Goal: Transaction & Acquisition: Purchase product/service

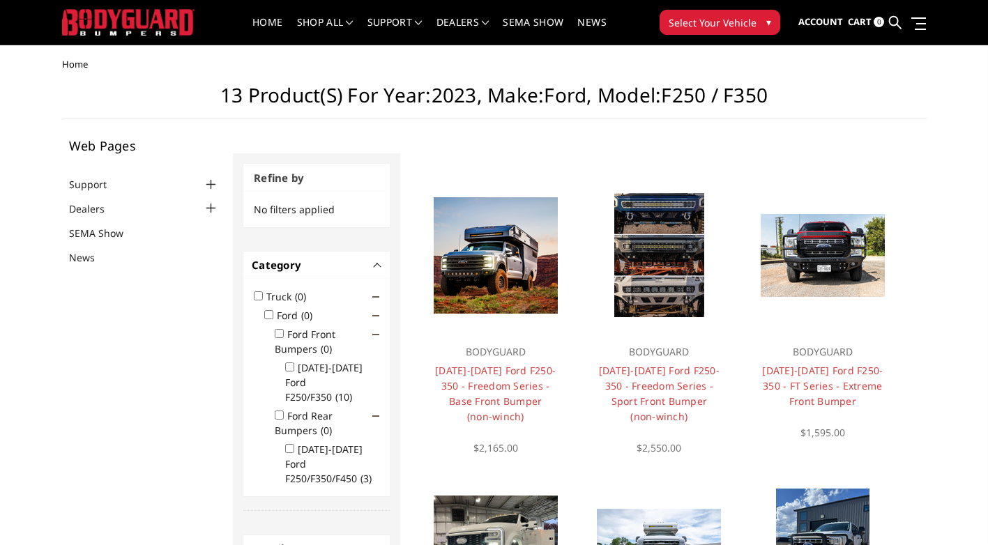
click at [743, 24] on span "Select Your Vehicle" at bounding box center [713, 22] width 88 height 15
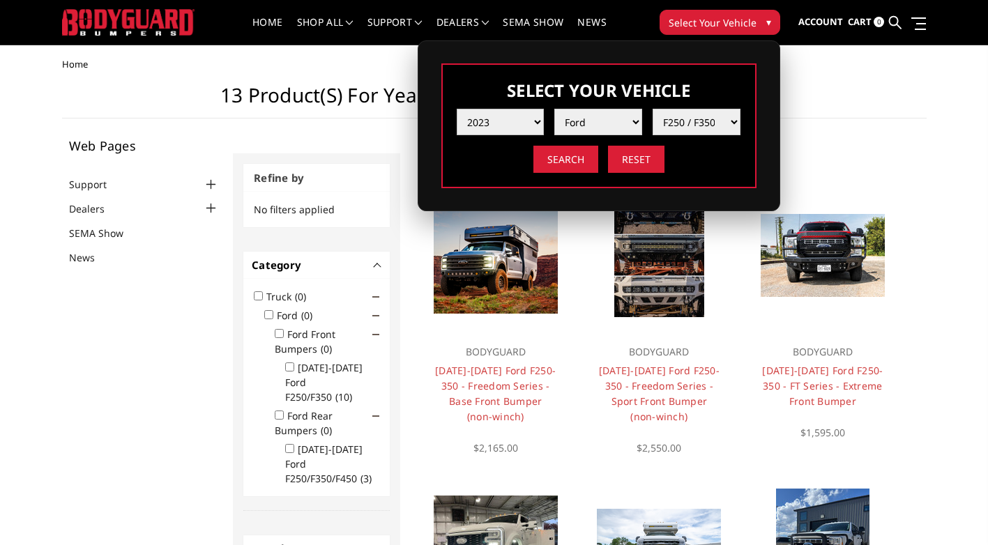
click at [540, 122] on select "Year [DATE] 2024 2023 2022 2021 2020 2019 2018 2017 2016 2015 2014 2013 2012 20…" at bounding box center [501, 122] width 88 height 26
select select "yr_2022"
click at [457, 109] on select "Year [DATE] 2024 2023 2022 2021 2020 2019 2018 2017 2016 2015 2014 2013 2012 20…" at bounding box center [501, 122] width 88 height 26
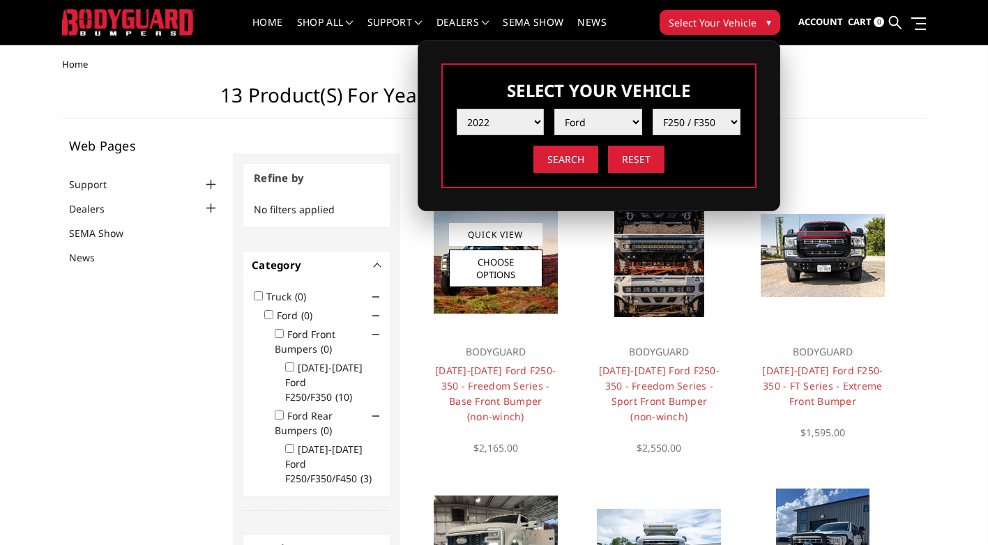
select select "-1"
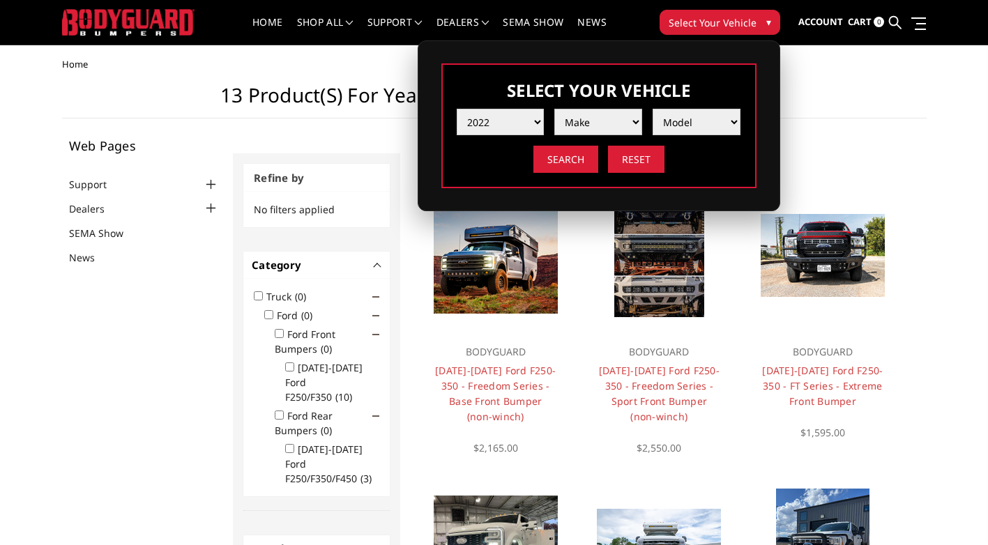
click at [636, 120] on select "Make Chevrolet Ford GMC Ram Toyota" at bounding box center [598, 122] width 88 height 26
select select "mk_chevrolet"
click at [554, 109] on select "Make Chevrolet Ford GMC Ram Toyota" at bounding box center [598, 122] width 88 height 26
click at [732, 115] on select "Model Silverado 1500 Silverado 2500 / 3500 Silverado 4500 / 5500 / 6500" at bounding box center [697, 122] width 88 height 26
select select "md_silverado-2500-3500"
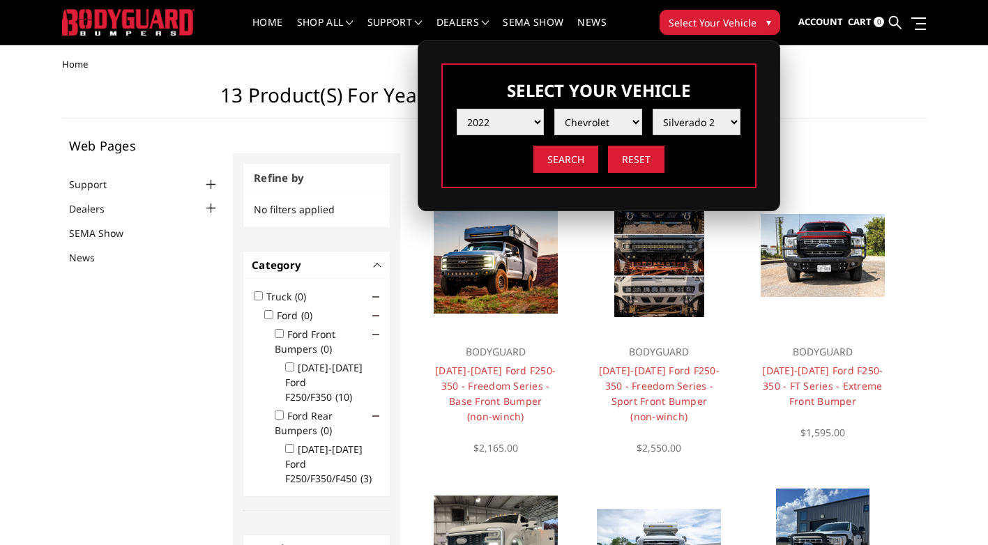
click at [653, 109] on select "Model Silverado 1500 Silverado 2500 / 3500 Silverado 4500 / 5500 / 6500" at bounding box center [697, 122] width 88 height 26
click at [568, 162] on input "Search" at bounding box center [565, 159] width 65 height 27
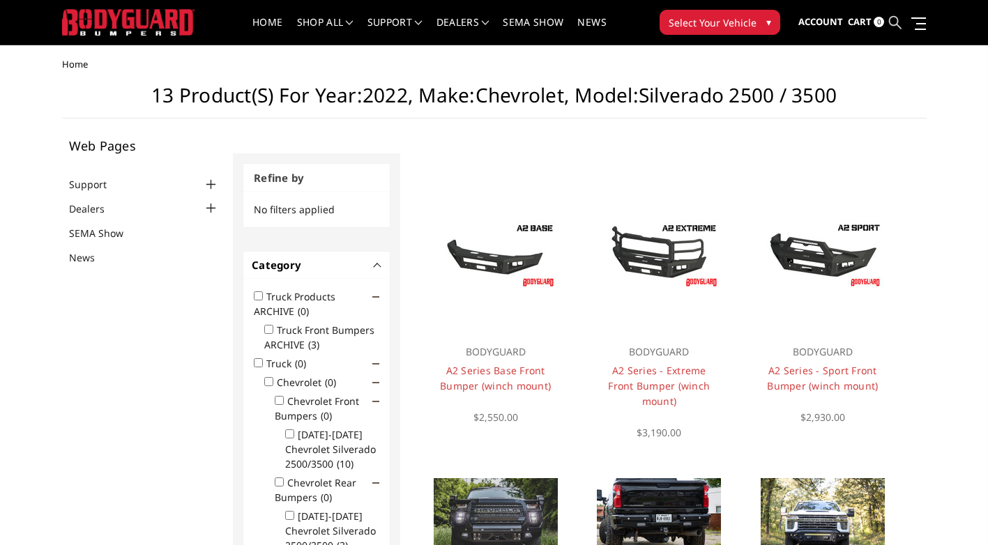
click at [896, 22] on icon at bounding box center [895, 22] width 13 height 13
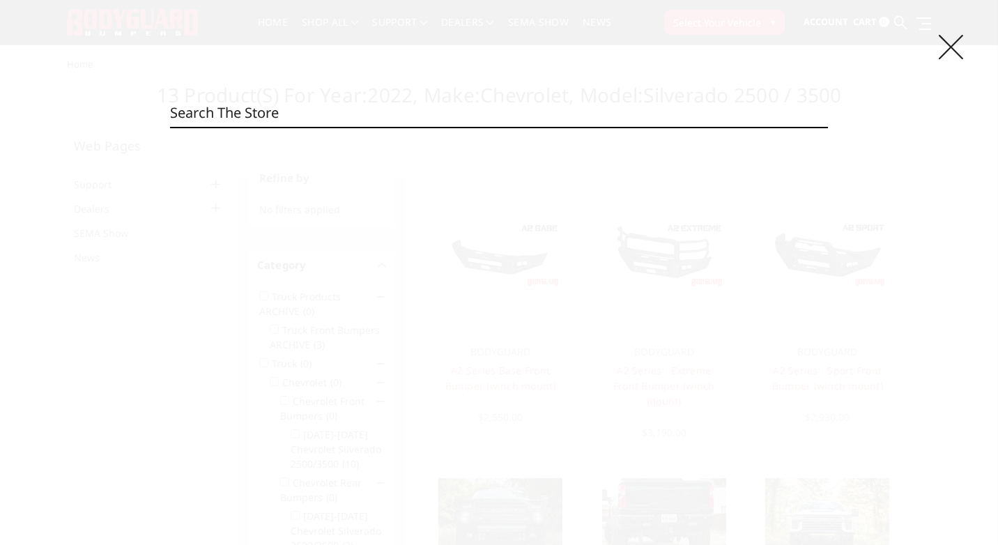
click at [952, 49] on icon at bounding box center [951, 47] width 24 height 24
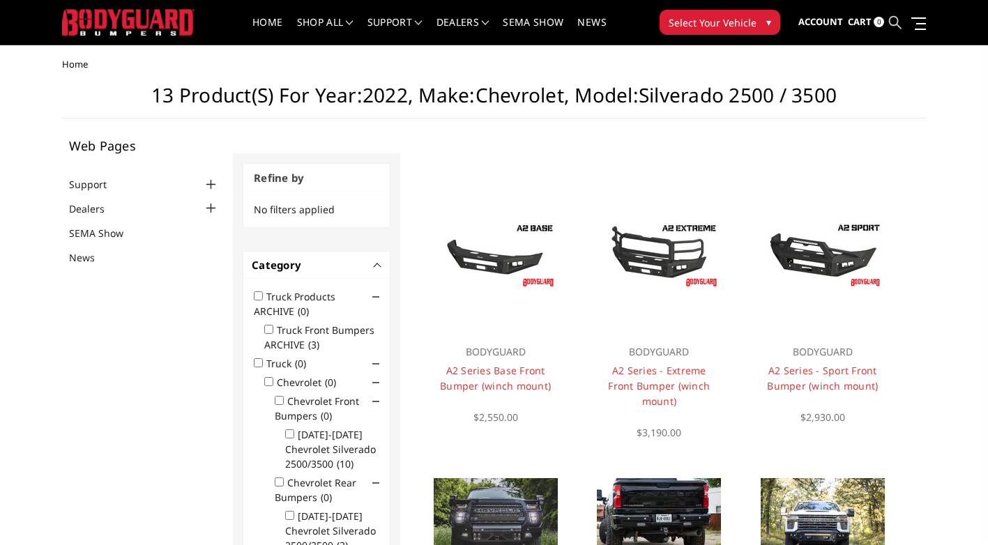
click at [895, 21] on icon at bounding box center [895, 22] width 13 height 13
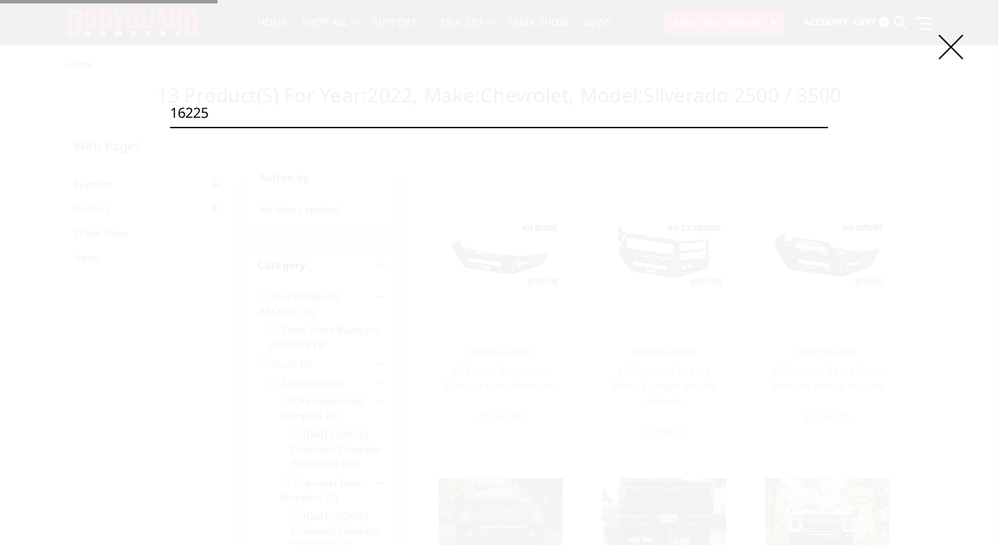
type input "16225"
click at [828, 127] on input "Search" at bounding box center [828, 127] width 1 height 1
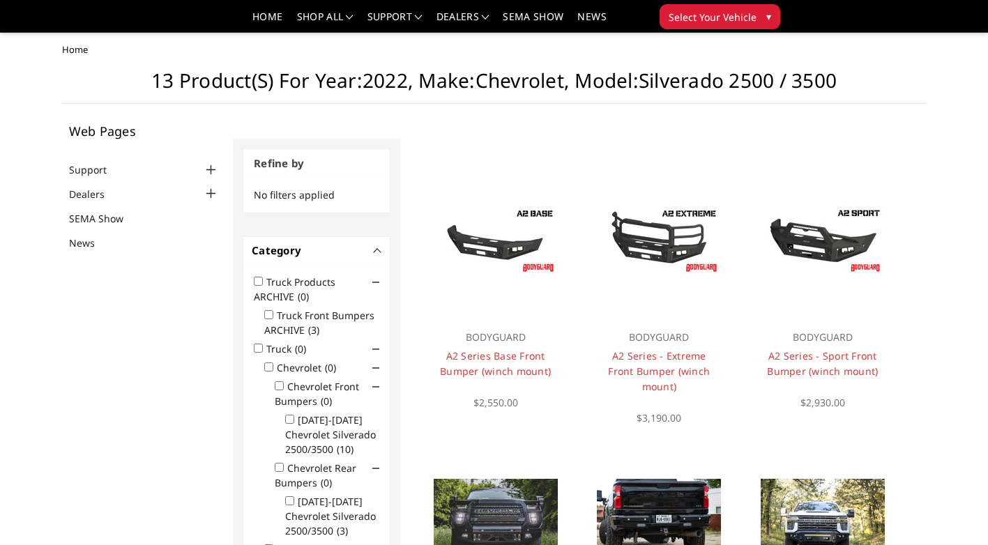
scroll to position [153, 0]
